Goal: Transaction & Acquisition: Purchase product/service

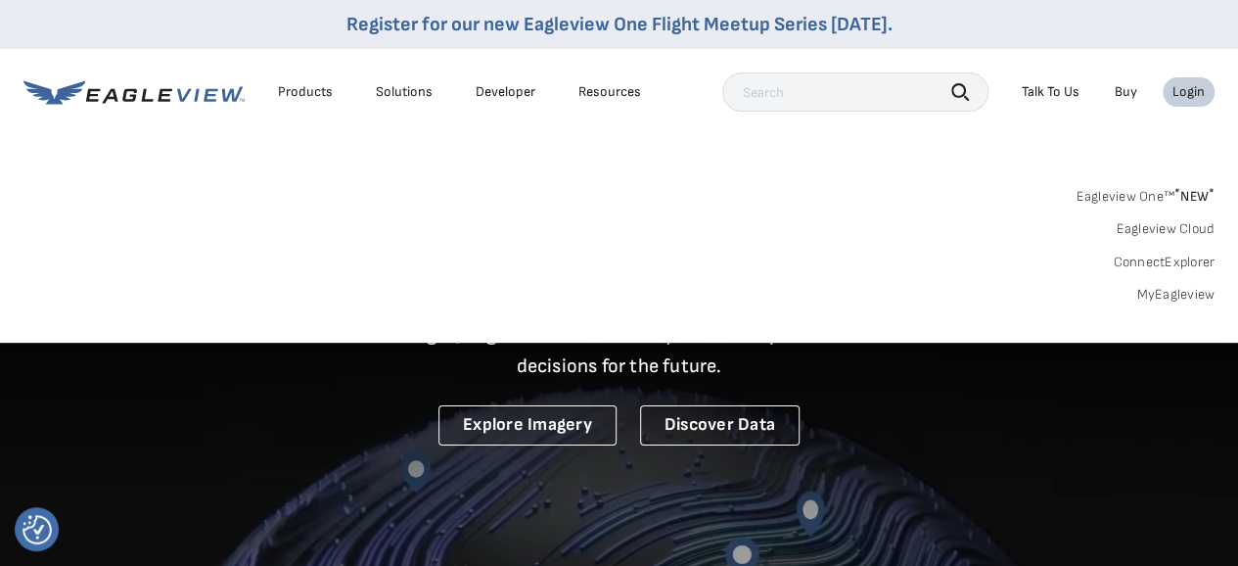
click at [1166, 295] on link "MyEagleview" at bounding box center [1175, 295] width 78 height 18
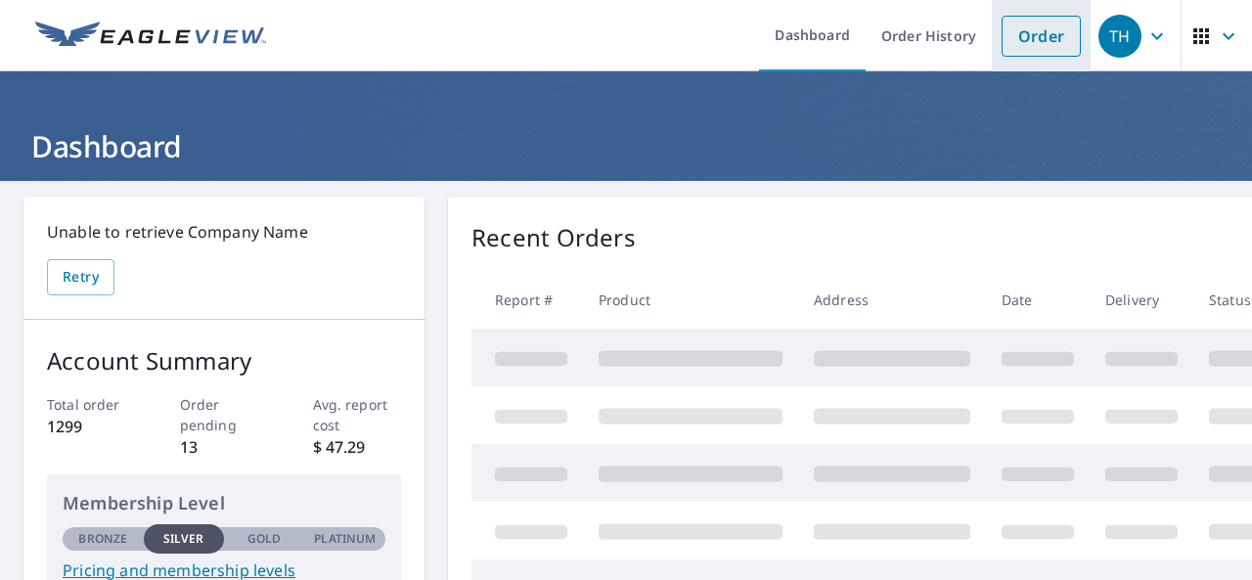
click at [1027, 42] on link "Order" at bounding box center [1041, 36] width 79 height 41
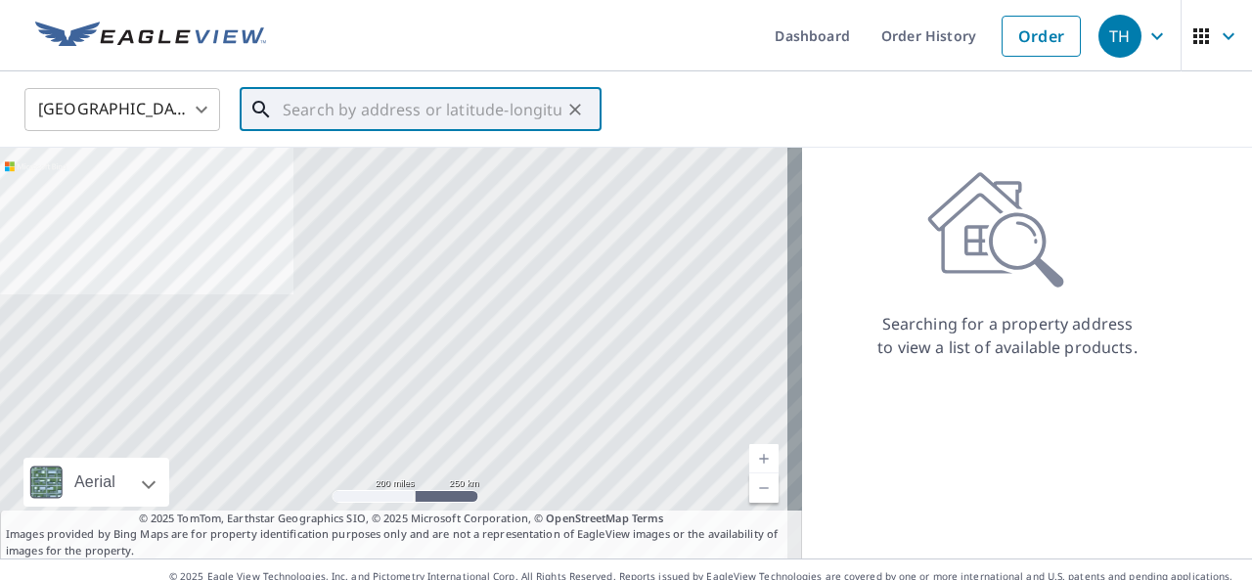
click at [389, 120] on input "text" at bounding box center [422, 109] width 279 height 55
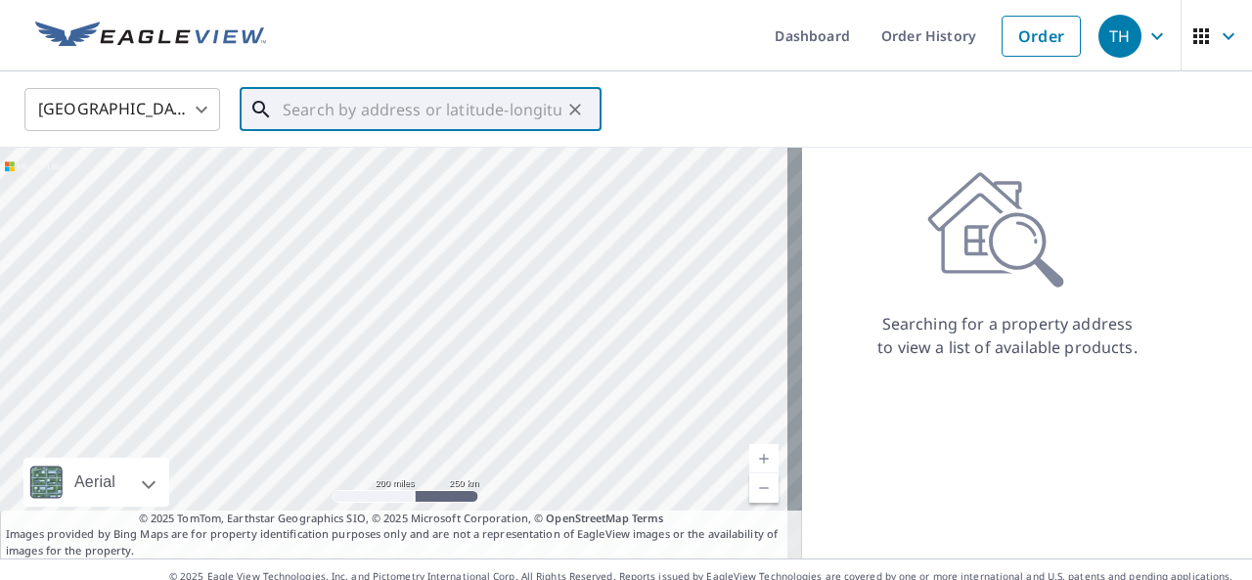
paste input "36364 [PERSON_NAME]"
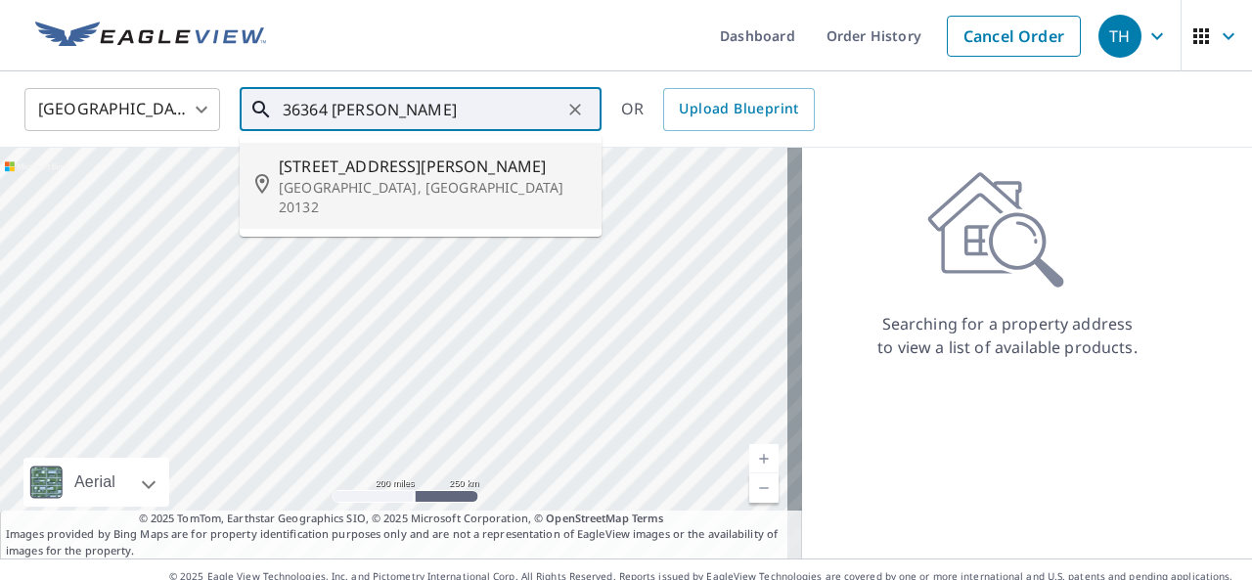
click at [349, 170] on span "[STREET_ADDRESS][PERSON_NAME]" at bounding box center [432, 166] width 307 height 23
type input "[STREET_ADDRESS][PERSON_NAME]"
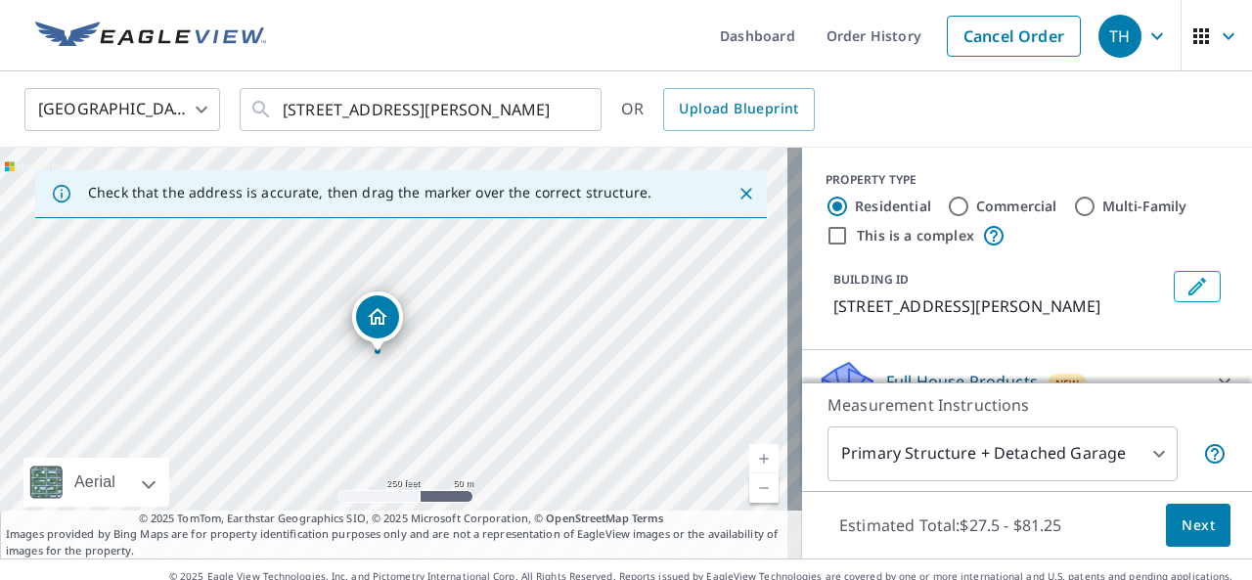
drag, startPoint x: 444, startPoint y: 316, endPoint x: 466, endPoint y: 329, distance: 25.0
click at [466, 329] on div "[STREET_ADDRESS][PERSON_NAME]" at bounding box center [401, 353] width 802 height 411
click at [1188, 520] on span "Next" at bounding box center [1198, 526] width 33 height 24
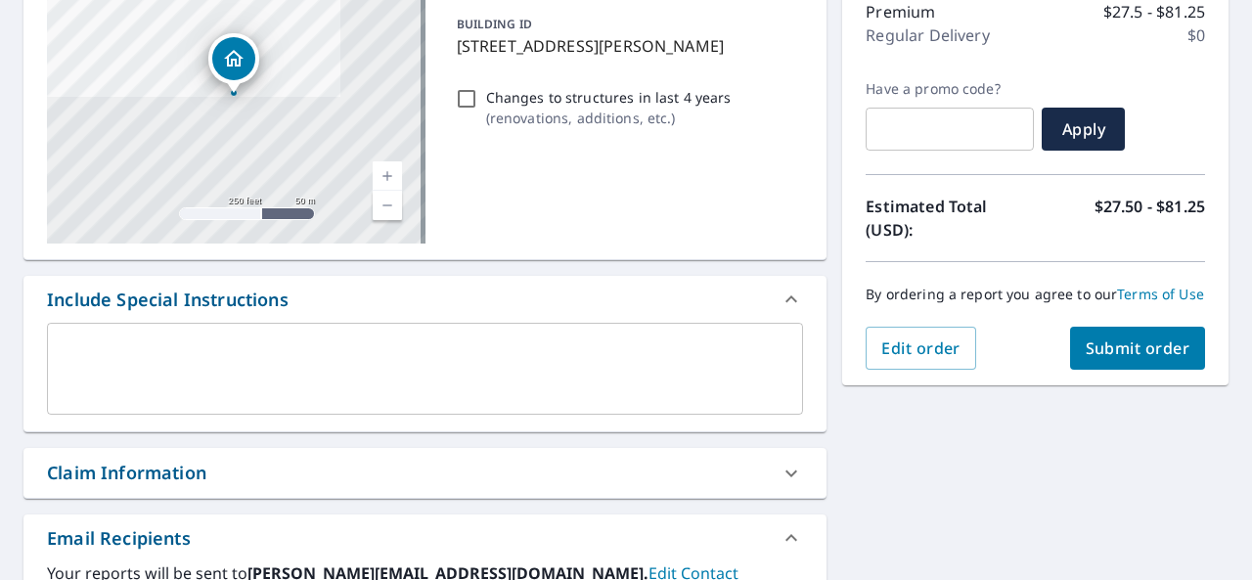
scroll to position [294, 0]
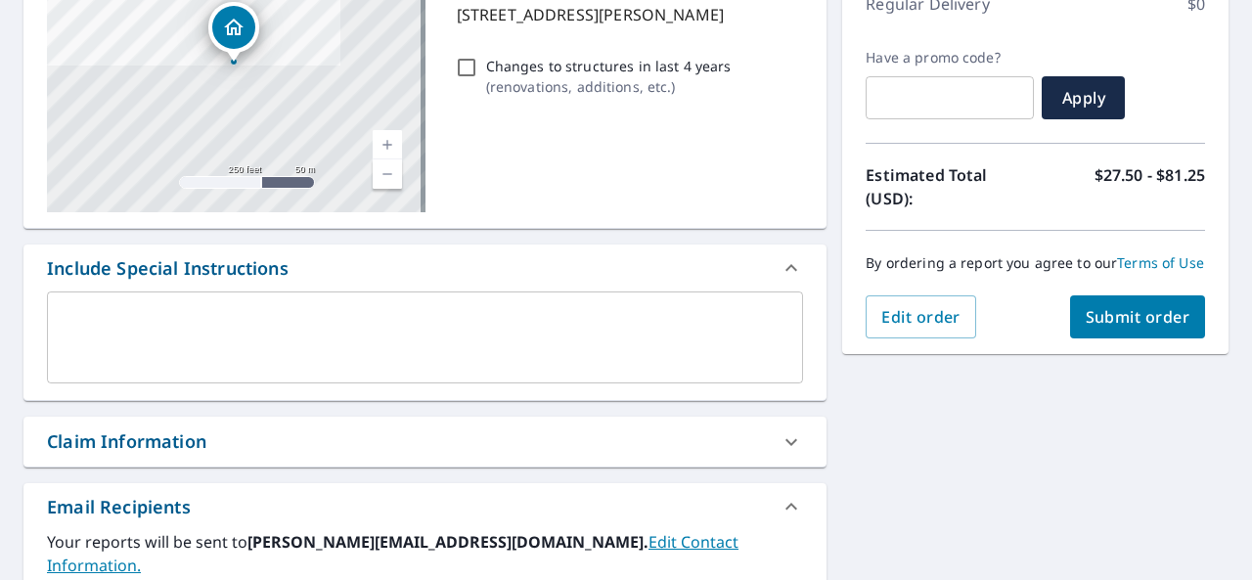
click at [1166, 328] on span "Submit order" at bounding box center [1138, 317] width 105 height 22
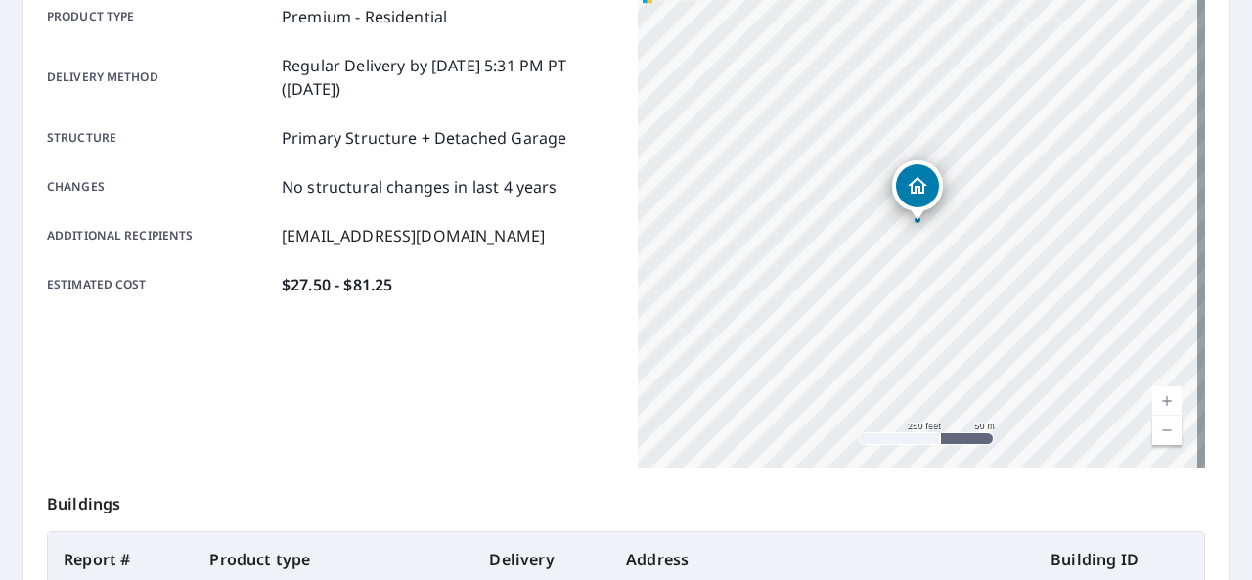
scroll to position [196, 0]
